Goal: Task Accomplishment & Management: Complete application form

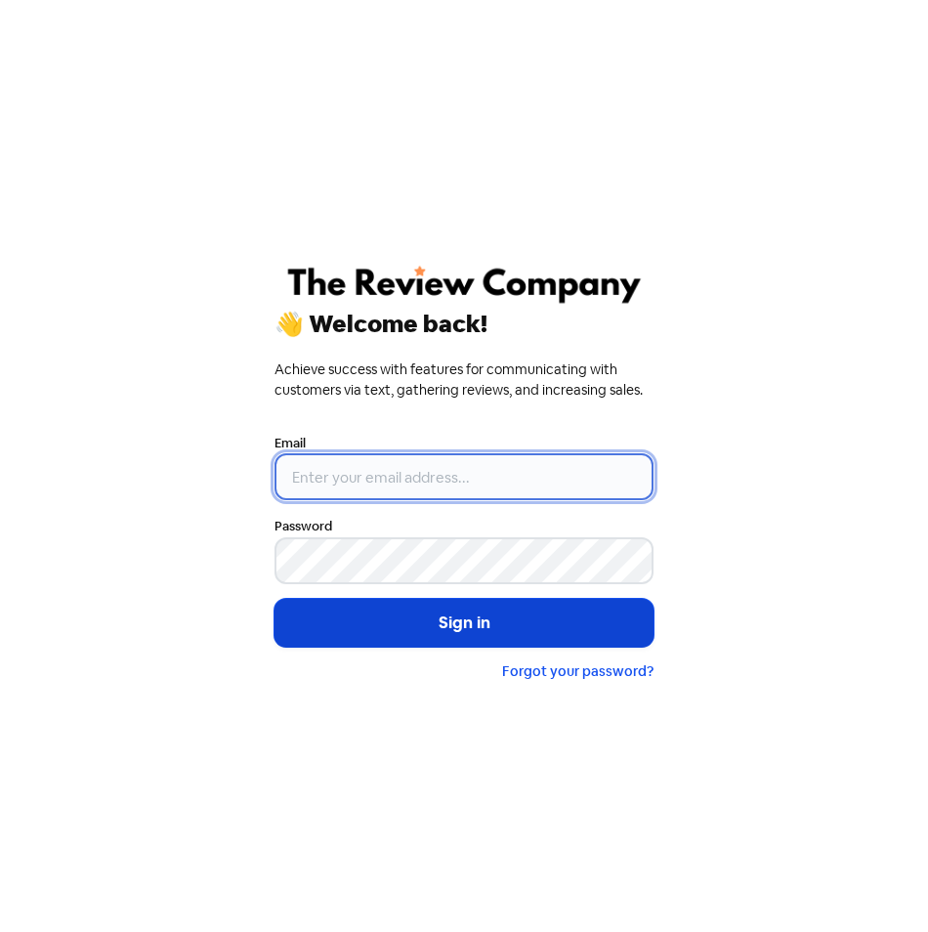
type input "[EMAIL_ADDRESS][DOMAIN_NAME]"
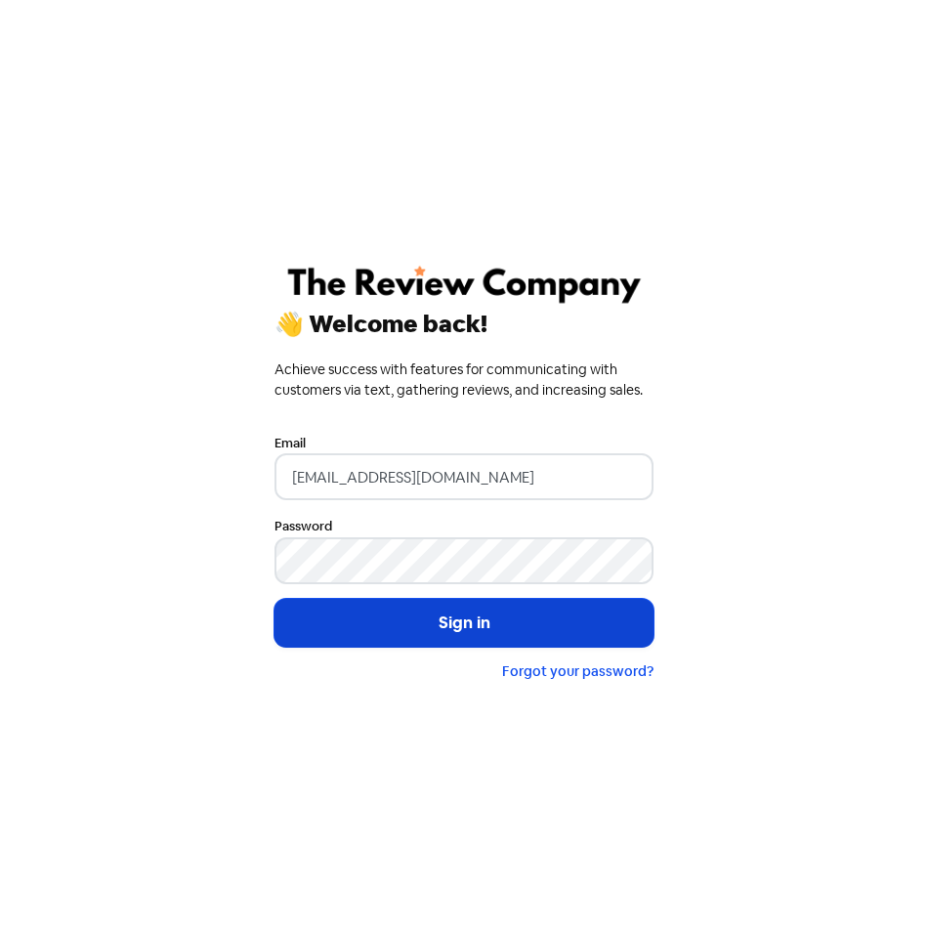
click at [485, 641] on button "Sign in" at bounding box center [464, 623] width 379 height 49
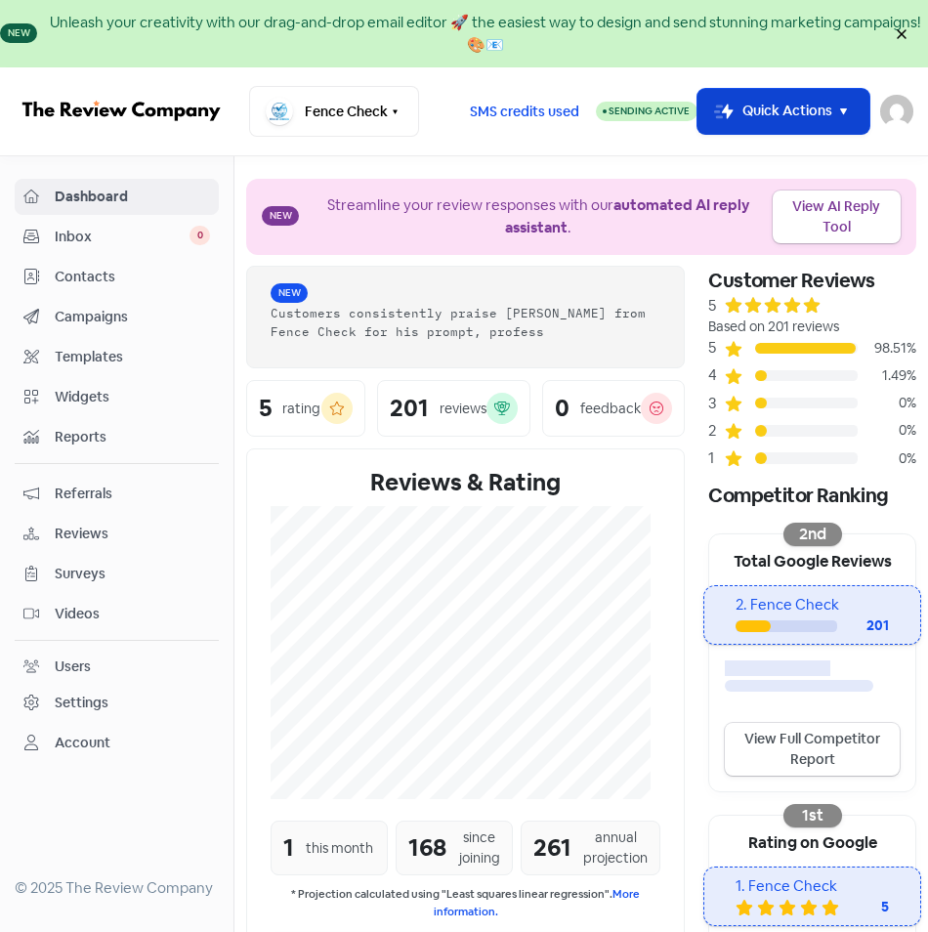
click at [850, 122] on icon "button" at bounding box center [843, 112] width 22 height 22
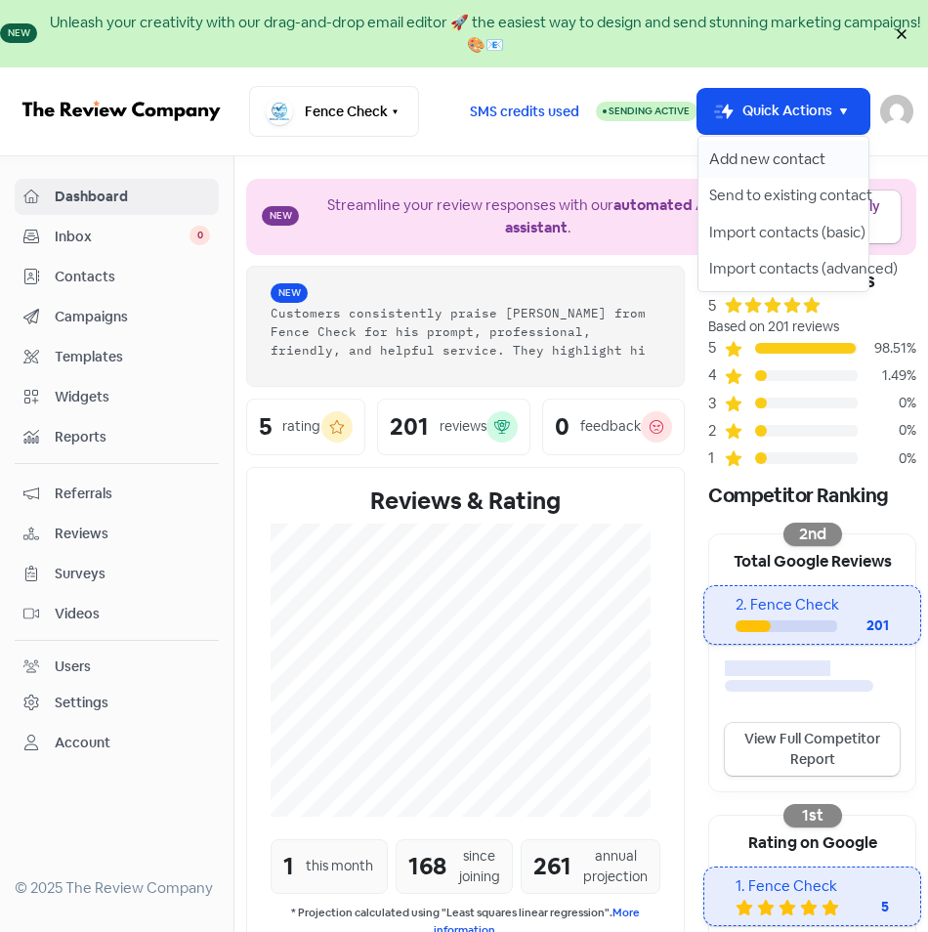
click at [798, 155] on button "Add new contact" at bounding box center [783, 159] width 171 height 37
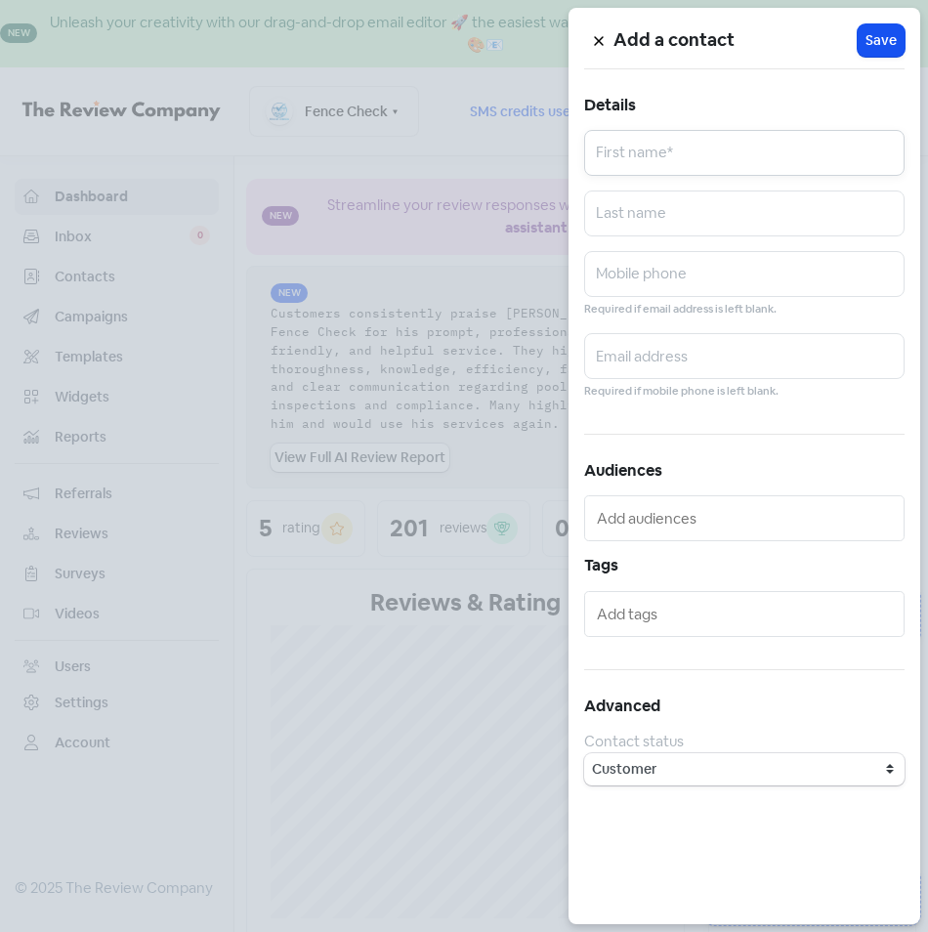
click at [637, 168] on input "text" at bounding box center [744, 153] width 320 height 46
type input "[PERSON_NAME]"
type input "0430248483"
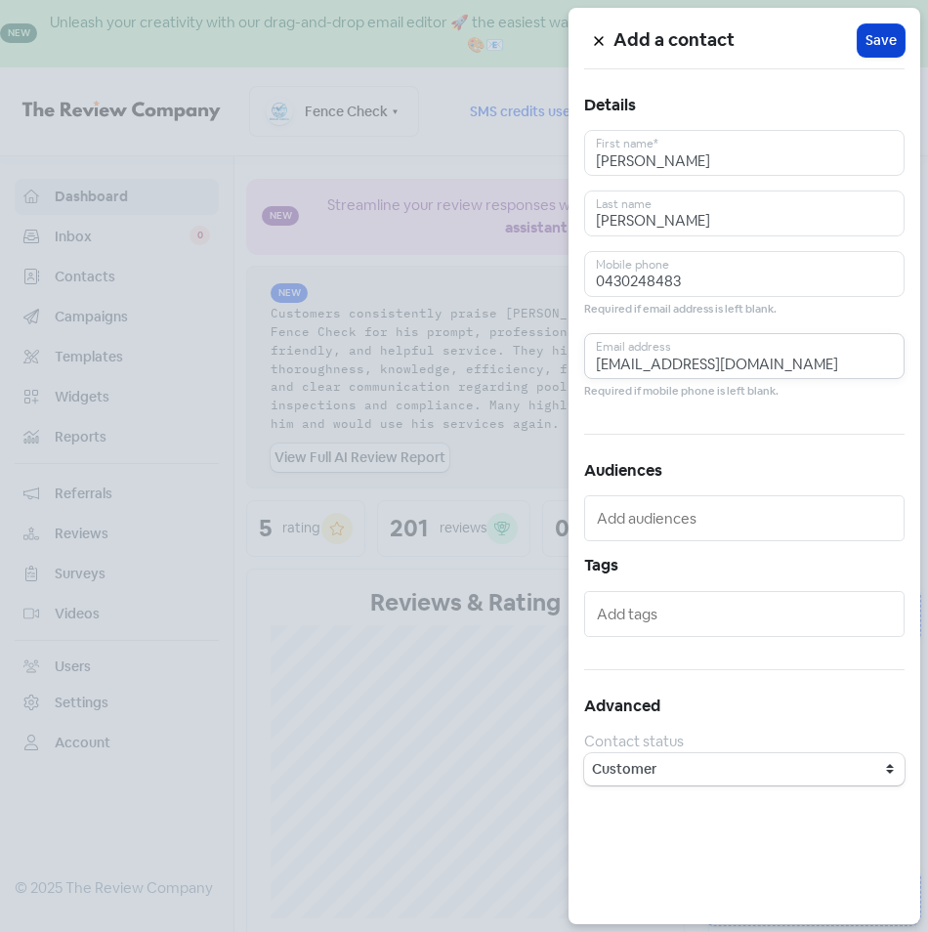
type input "[EMAIL_ADDRESS][DOMAIN_NAME]"
click at [872, 32] on span "Save" at bounding box center [881, 40] width 31 height 21
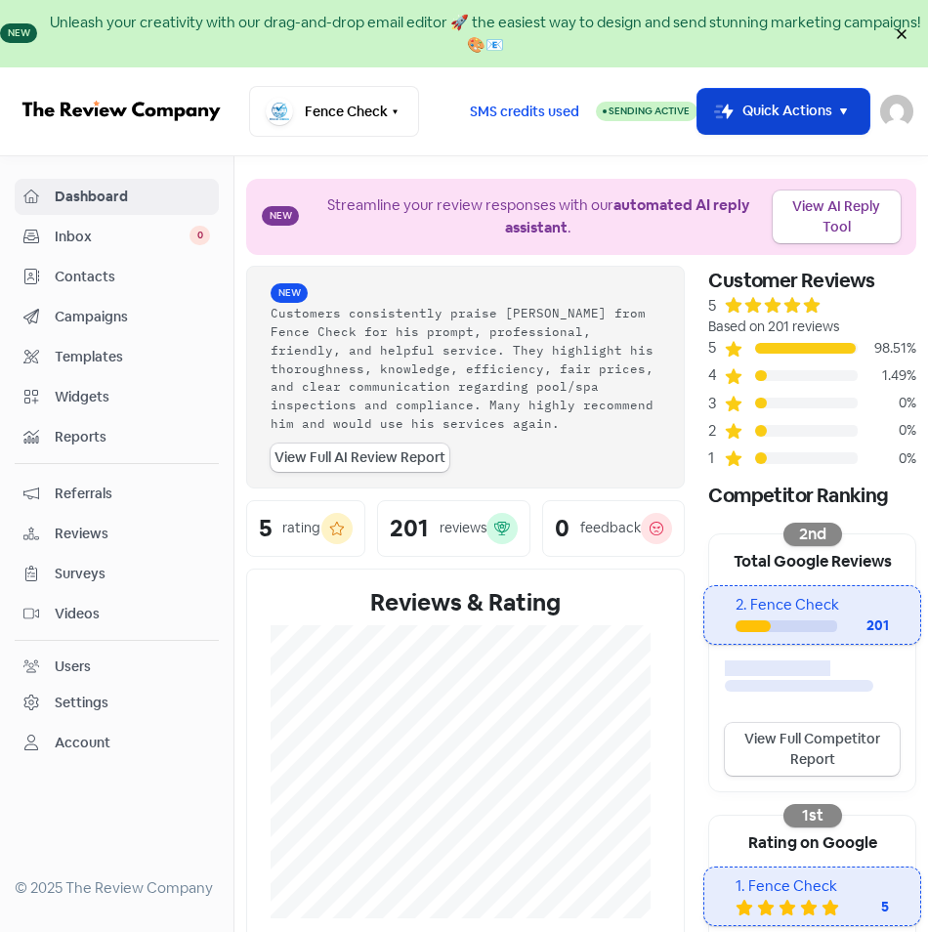
click at [860, 98] on button "Icon For Thunder-move Quick Actions" at bounding box center [784, 112] width 173 height 46
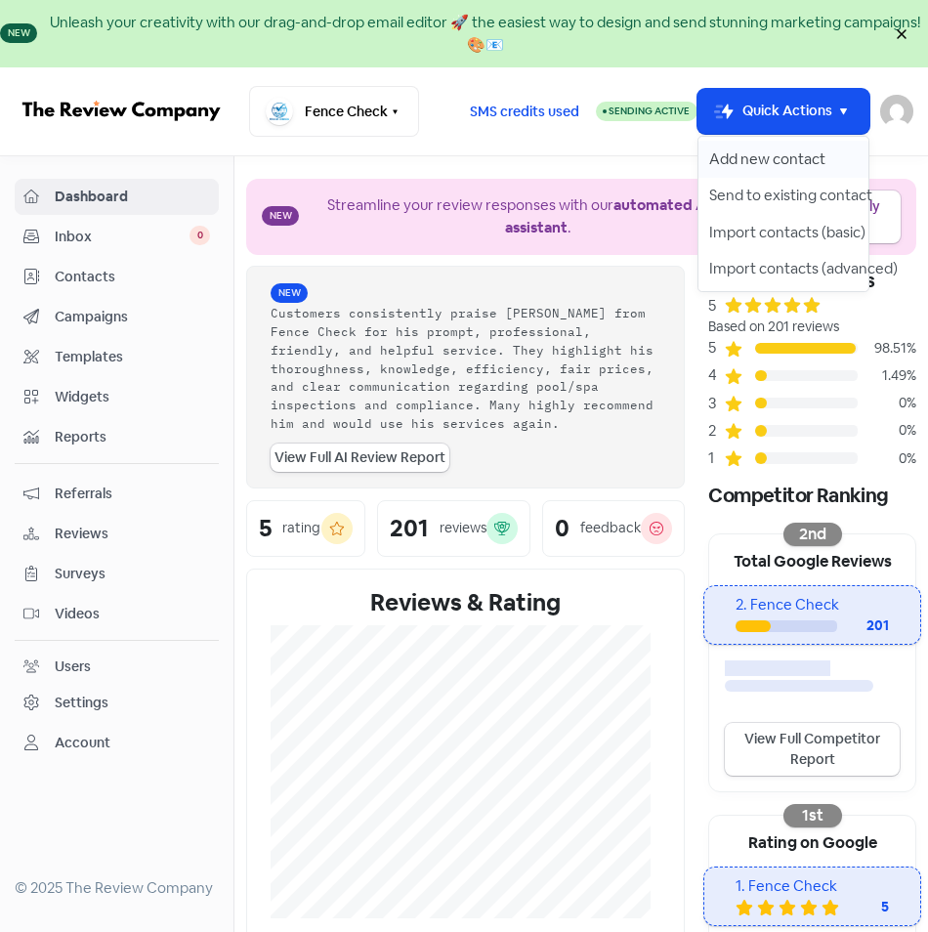
click at [796, 157] on button "Add new contact" at bounding box center [783, 159] width 171 height 37
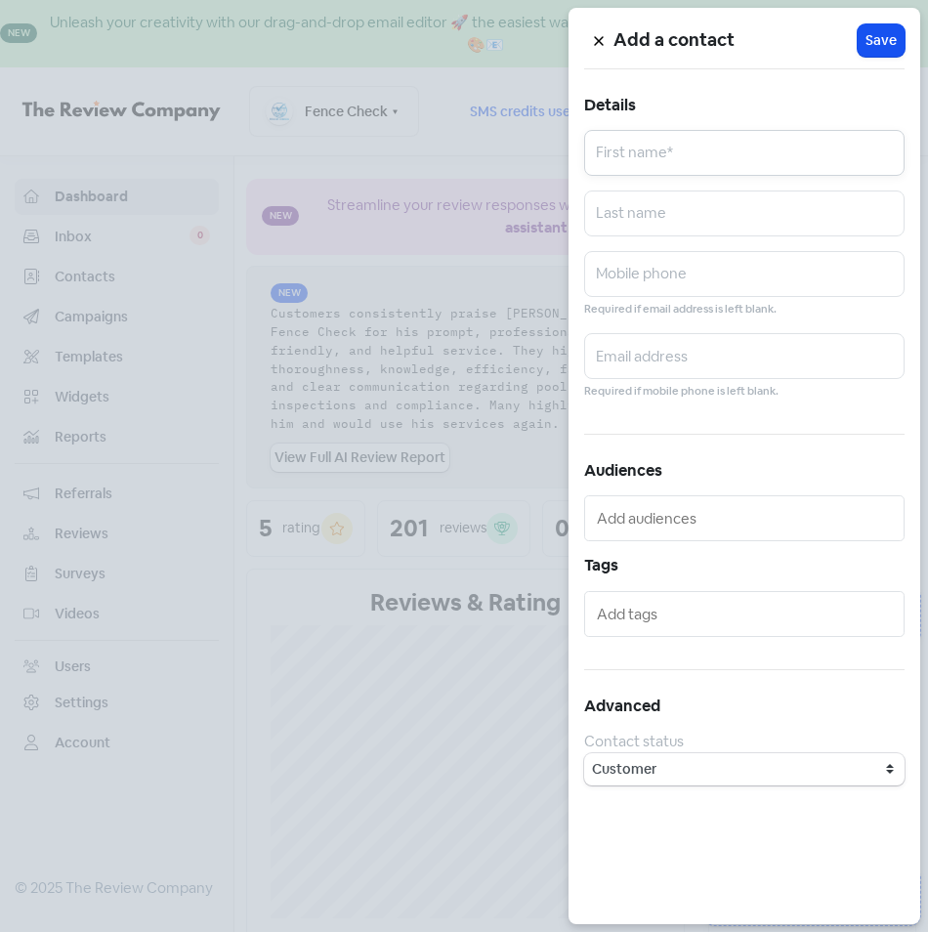
click at [698, 148] on input "text" at bounding box center [744, 153] width 320 height 46
type input "[PERSON_NAME]"
type input "0490482821"
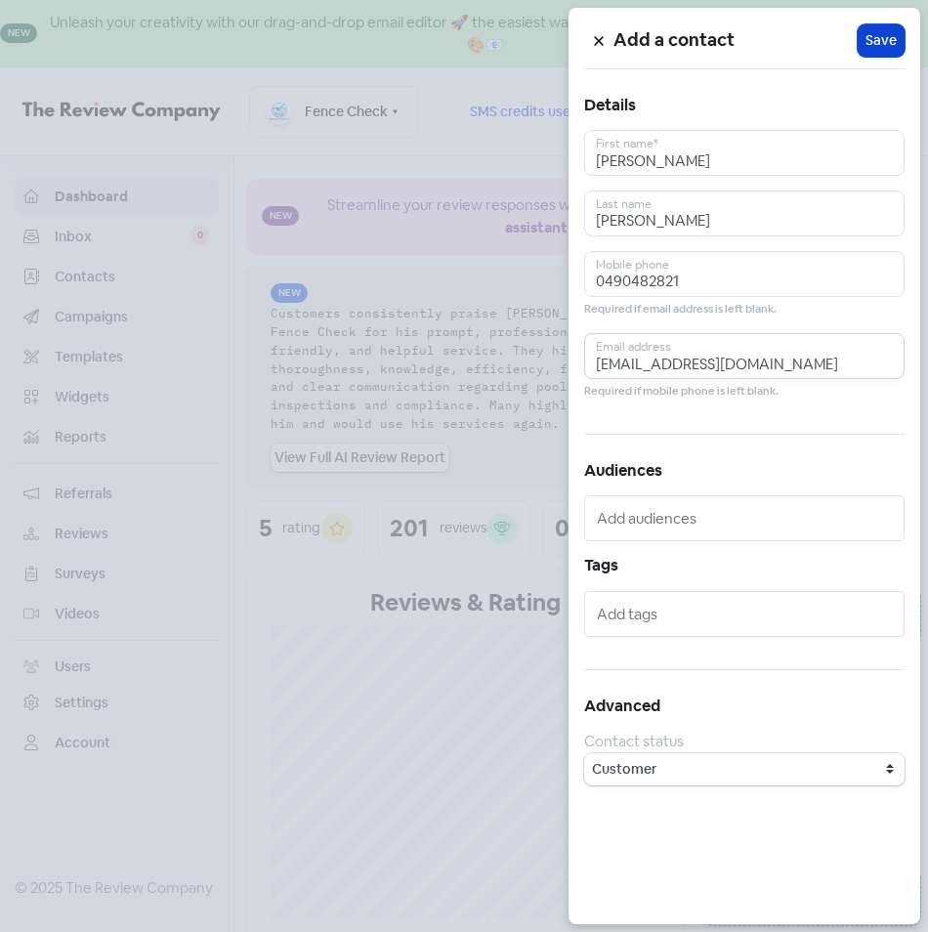
type input "[EMAIL_ADDRESS][DOMAIN_NAME]"
click at [884, 36] on span "Save" at bounding box center [881, 40] width 31 height 21
